Goal: Information Seeking & Learning: Learn about a topic

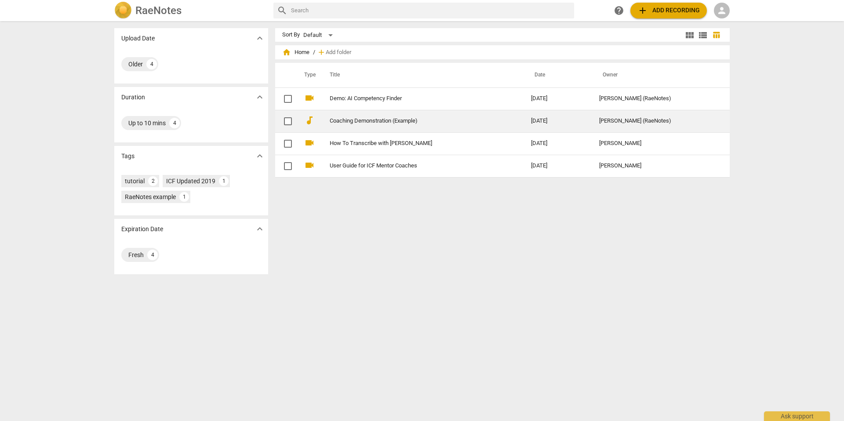
click at [355, 118] on link "Coaching Demonstration (Example)" at bounding box center [415, 121] width 170 height 7
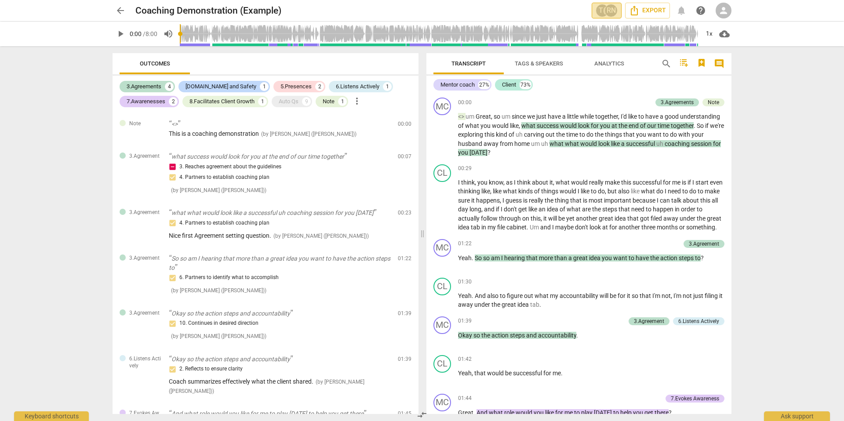
click at [603, 7] on div "T(" at bounding box center [602, 10] width 13 height 13
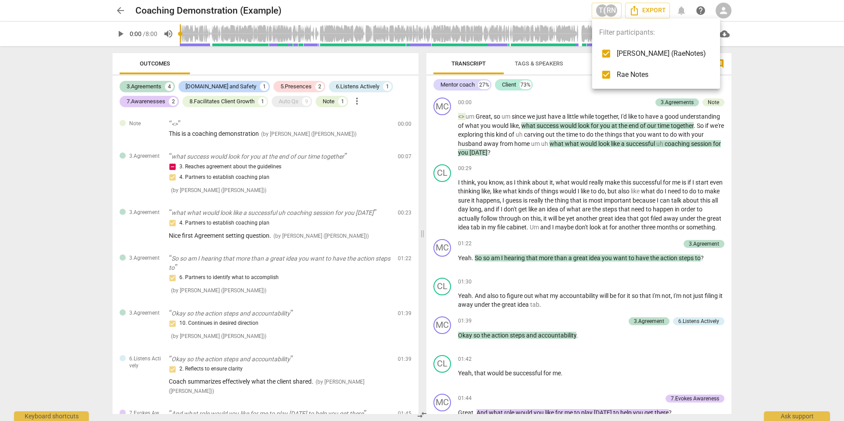
click at [526, 6] on div at bounding box center [422, 210] width 844 height 421
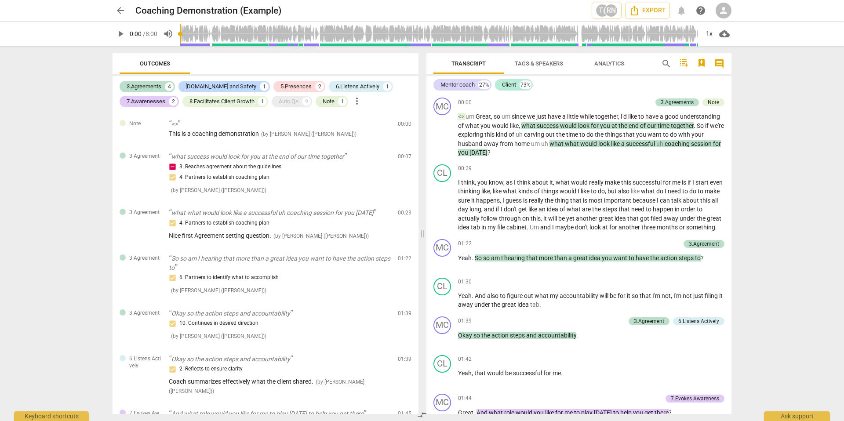
click at [116, 12] on span "arrow_back" at bounding box center [120, 10] width 11 height 11
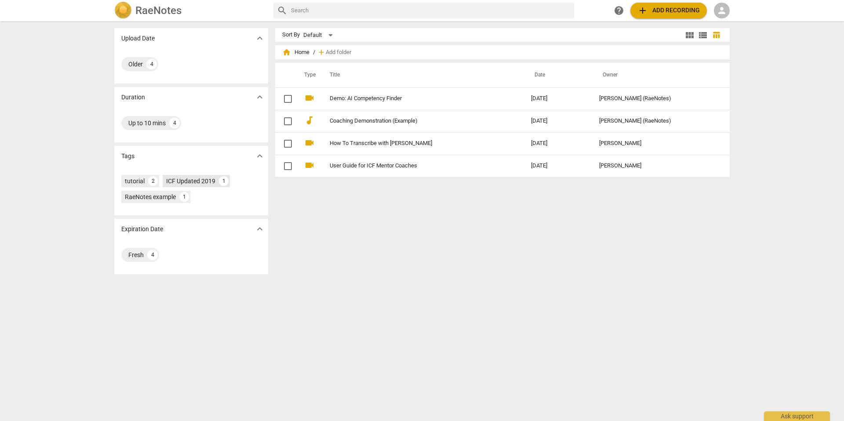
click at [193, 182] on div "ICF Updated 2019" at bounding box center [190, 181] width 49 height 9
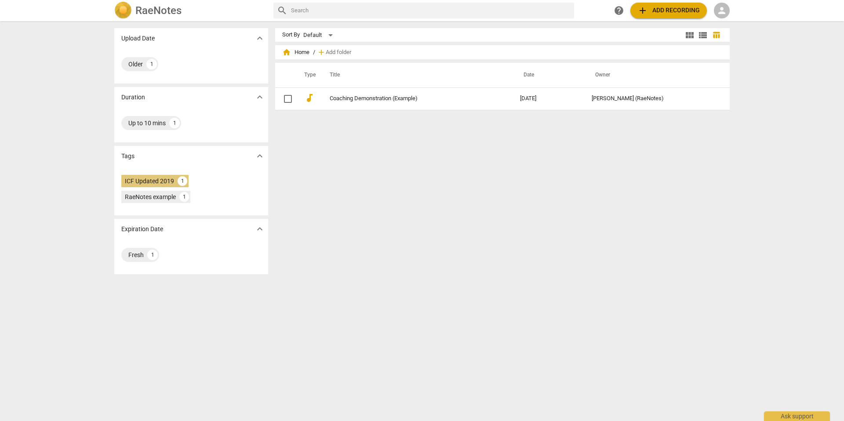
click at [151, 177] on div "ICF Updated 2019" at bounding box center [149, 181] width 49 height 9
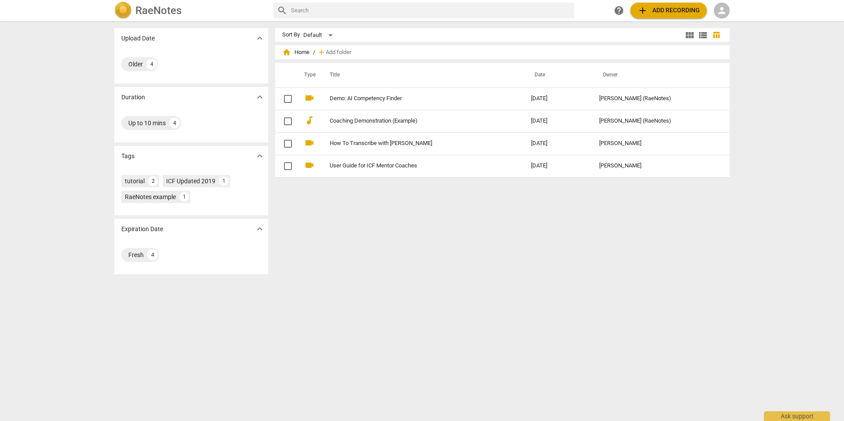
click at [149, 13] on h2 "RaeNotes" at bounding box center [158, 10] width 46 height 12
click at [721, 14] on span "person" at bounding box center [721, 10] width 11 height 11
click at [733, 21] on li "Login" at bounding box center [730, 21] width 32 height 21
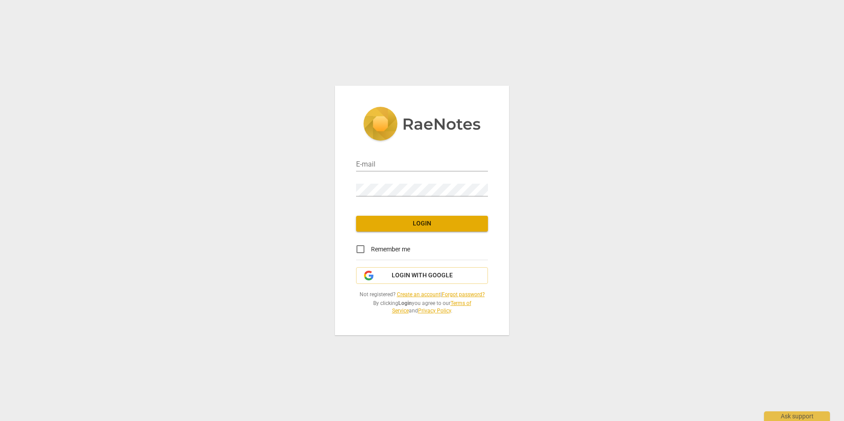
type input "[PERSON_NAME][EMAIL_ADDRESS][PERSON_NAME][DOMAIN_NAME]"
click at [413, 227] on span "Login" at bounding box center [422, 223] width 118 height 9
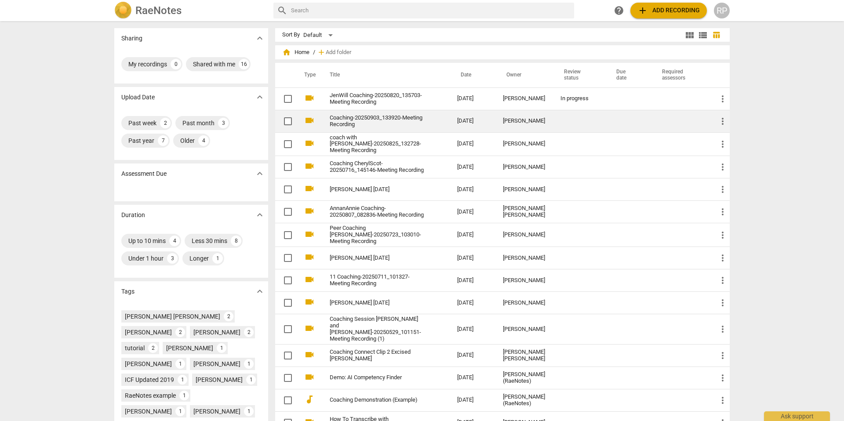
click at [720, 123] on span "more_vert" at bounding box center [722, 121] width 11 height 11
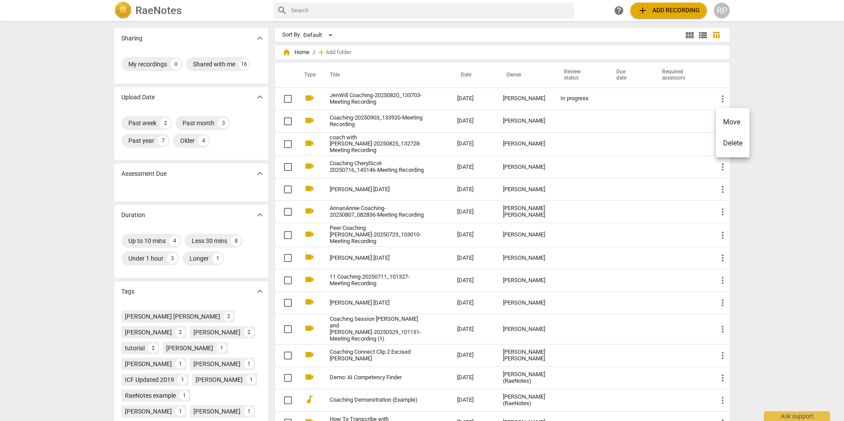
click at [766, 83] on div at bounding box center [422, 210] width 844 height 421
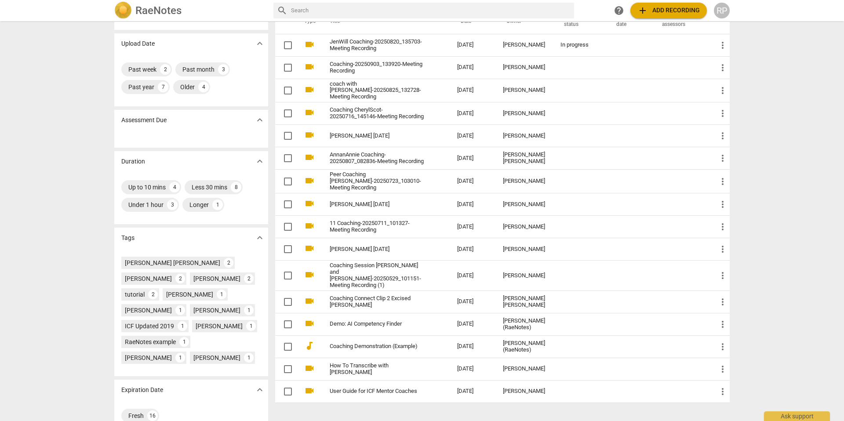
scroll to position [71, 0]
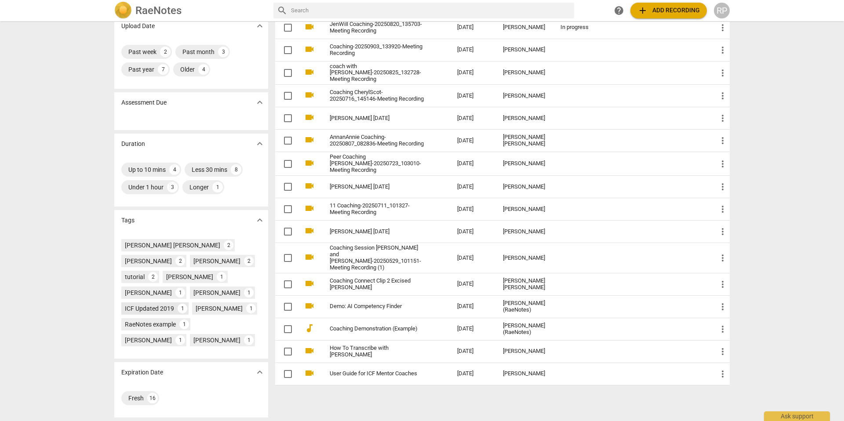
click at [142, 307] on div "ICF Updated 2019" at bounding box center [149, 308] width 49 height 9
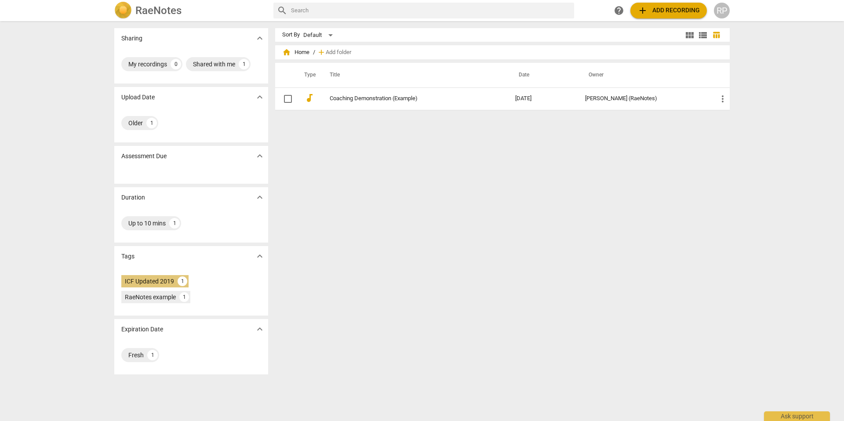
click at [156, 280] on div "ICF Updated 2019" at bounding box center [149, 281] width 49 height 9
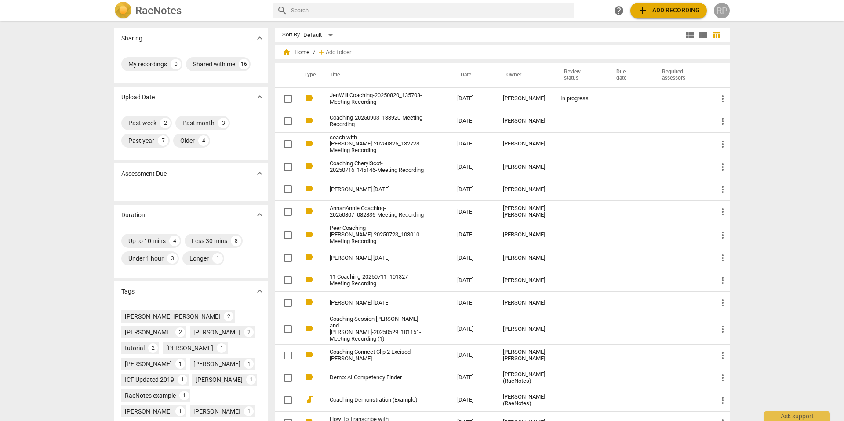
click at [722, 13] on div "RP" at bounding box center [722, 11] width 16 height 16
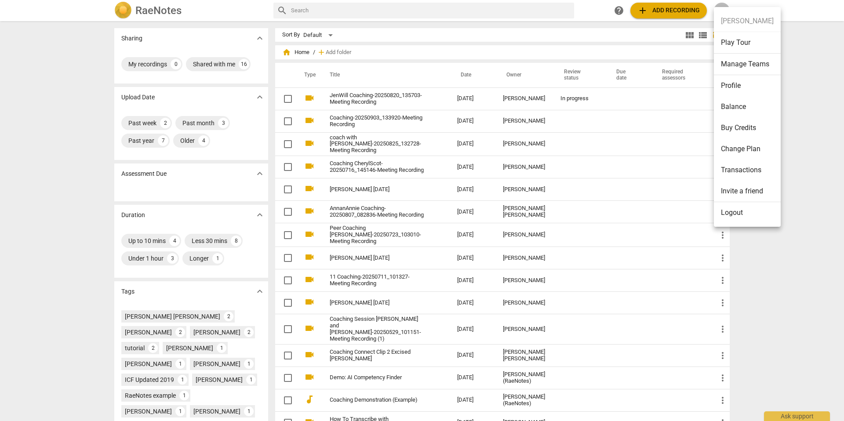
click at [824, 34] on div at bounding box center [422, 210] width 844 height 421
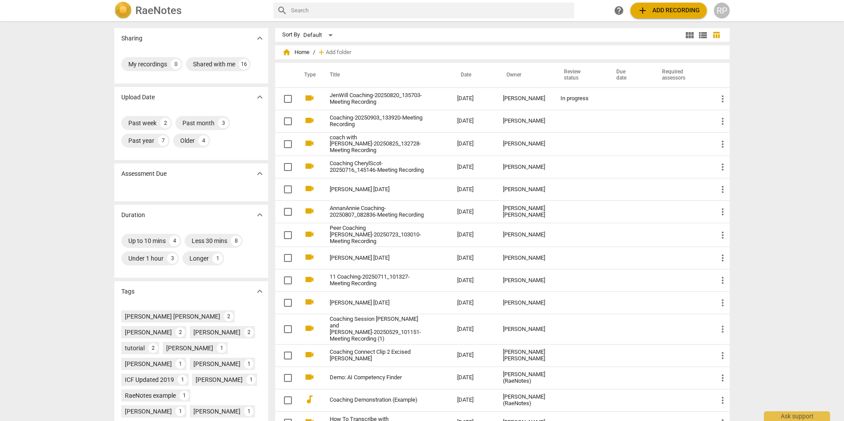
scroll to position [71, 0]
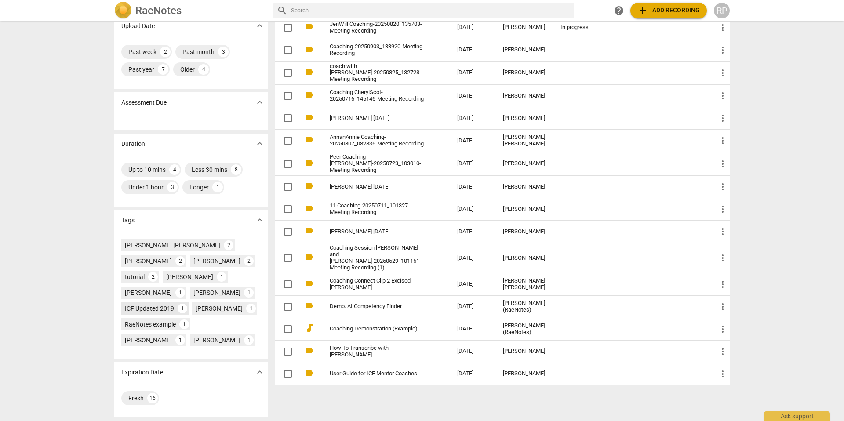
click at [161, 306] on div "ICF Updated 2019" at bounding box center [149, 308] width 49 height 9
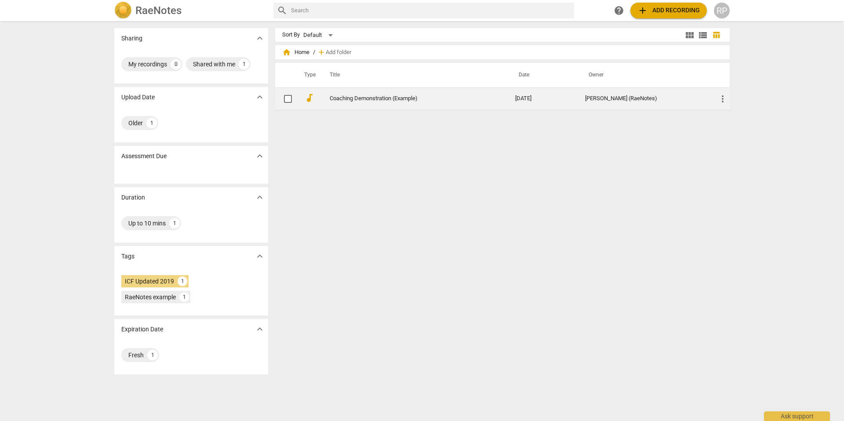
click at [404, 98] on link "Coaching Demonstration (Example)" at bounding box center [407, 98] width 154 height 7
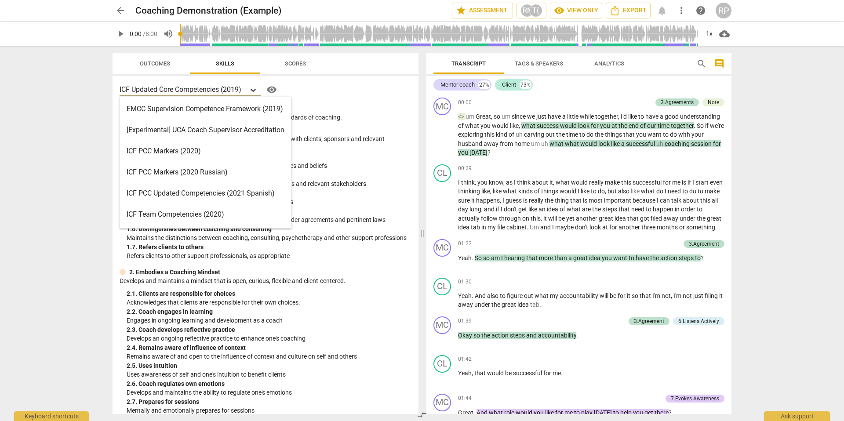
click at [255, 90] on icon at bounding box center [253, 90] width 9 height 9
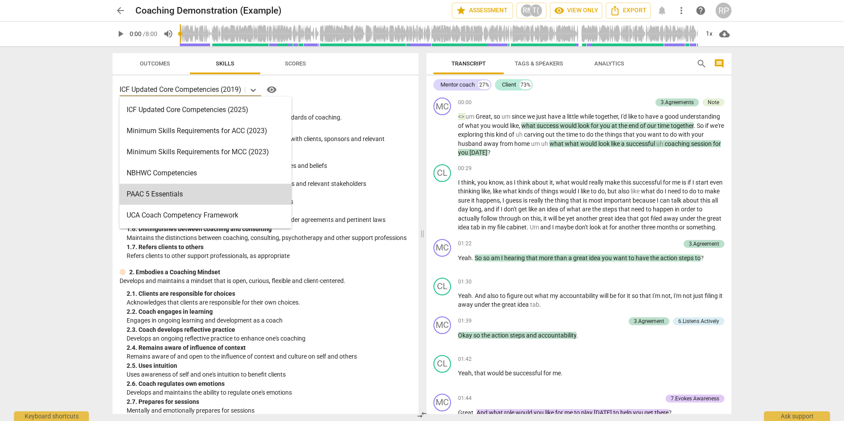
scroll to position [189, 0]
click at [233, 128] on div "Minimum Skills Requirements for ACC (2023)" at bounding box center [206, 131] width 172 height 21
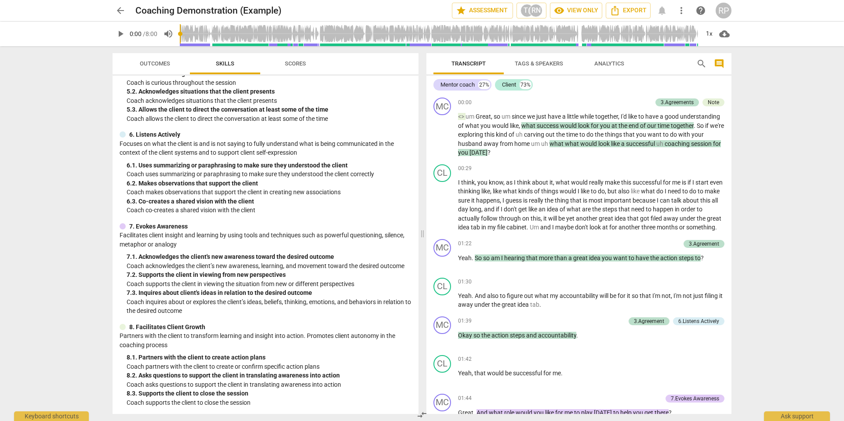
scroll to position [0, 0]
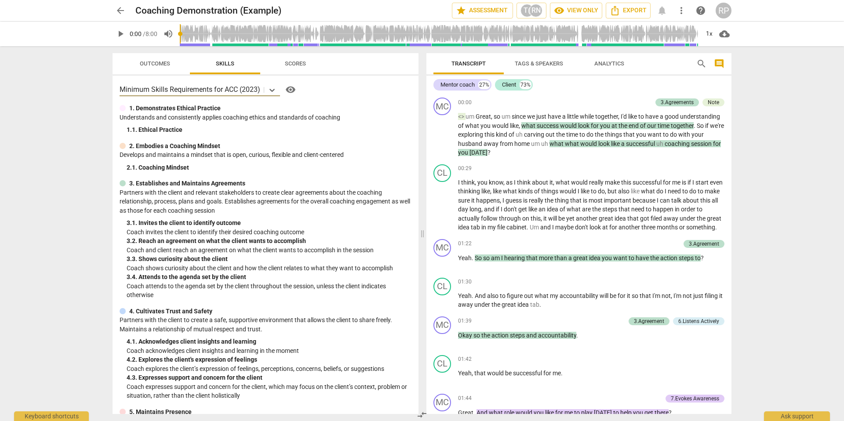
click at [155, 61] on span "Outcomes" at bounding box center [155, 63] width 30 height 7
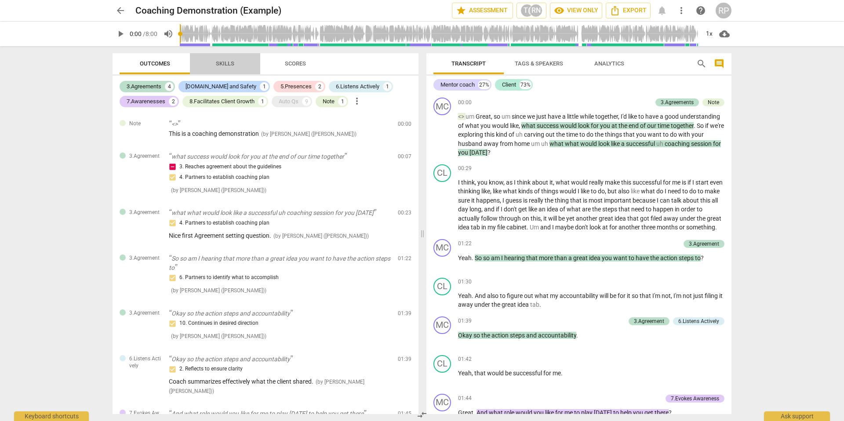
click at [216, 62] on span "Skills" at bounding box center [225, 63] width 18 height 7
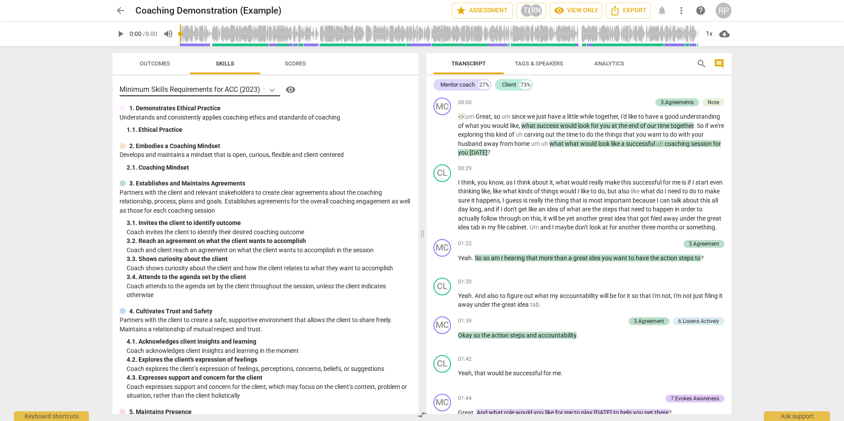
click at [271, 87] on icon at bounding box center [272, 90] width 9 height 9
click at [330, 119] on p "Understands and consistently applies coaching ethics and standards of coaching" at bounding box center [266, 117] width 292 height 9
